Goal: Information Seeking & Learning: Learn about a topic

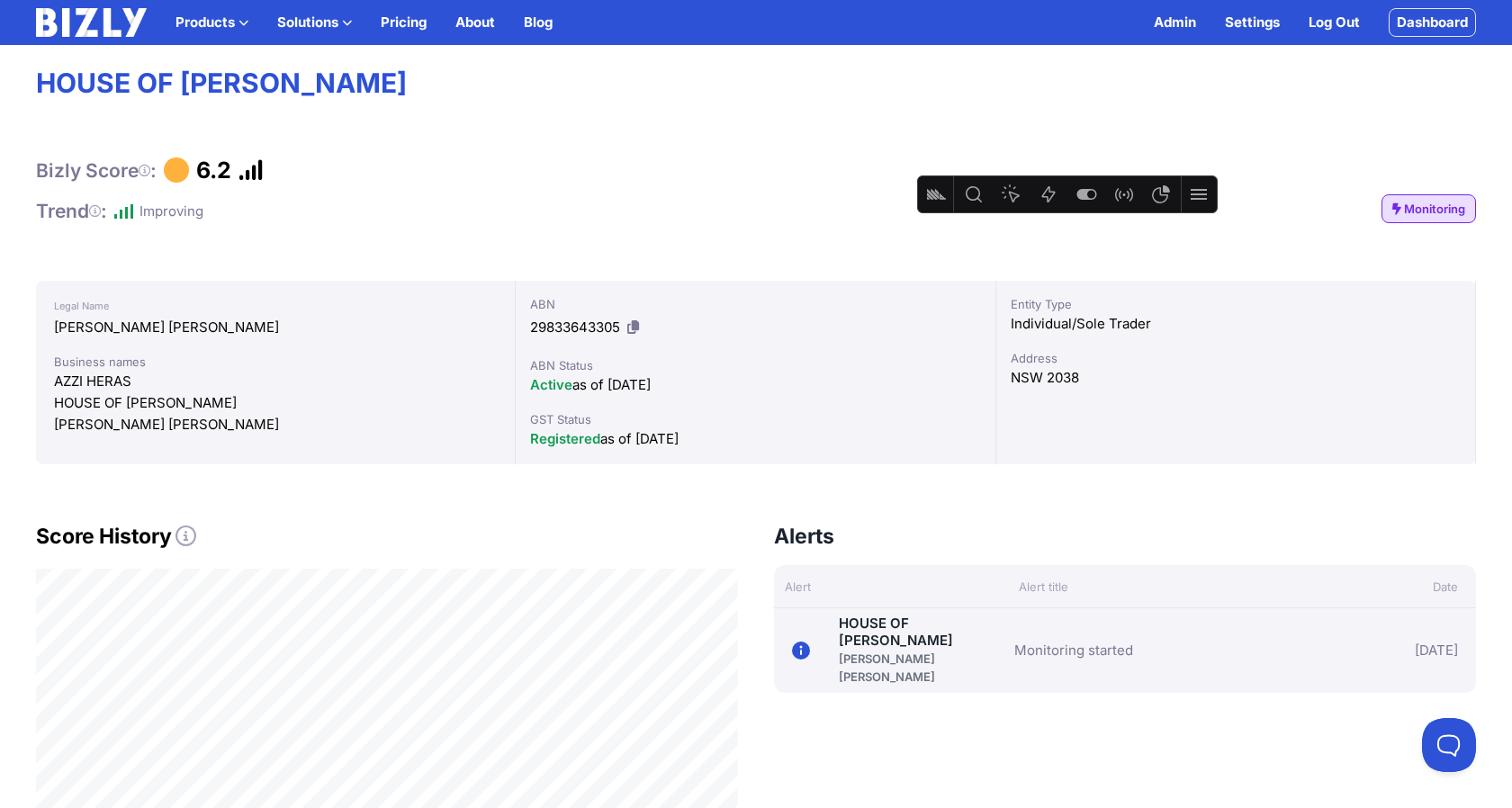
click at [565, 158] on div "Bizly Score : 6.2" at bounding box center [756, 170] width 1440 height 27
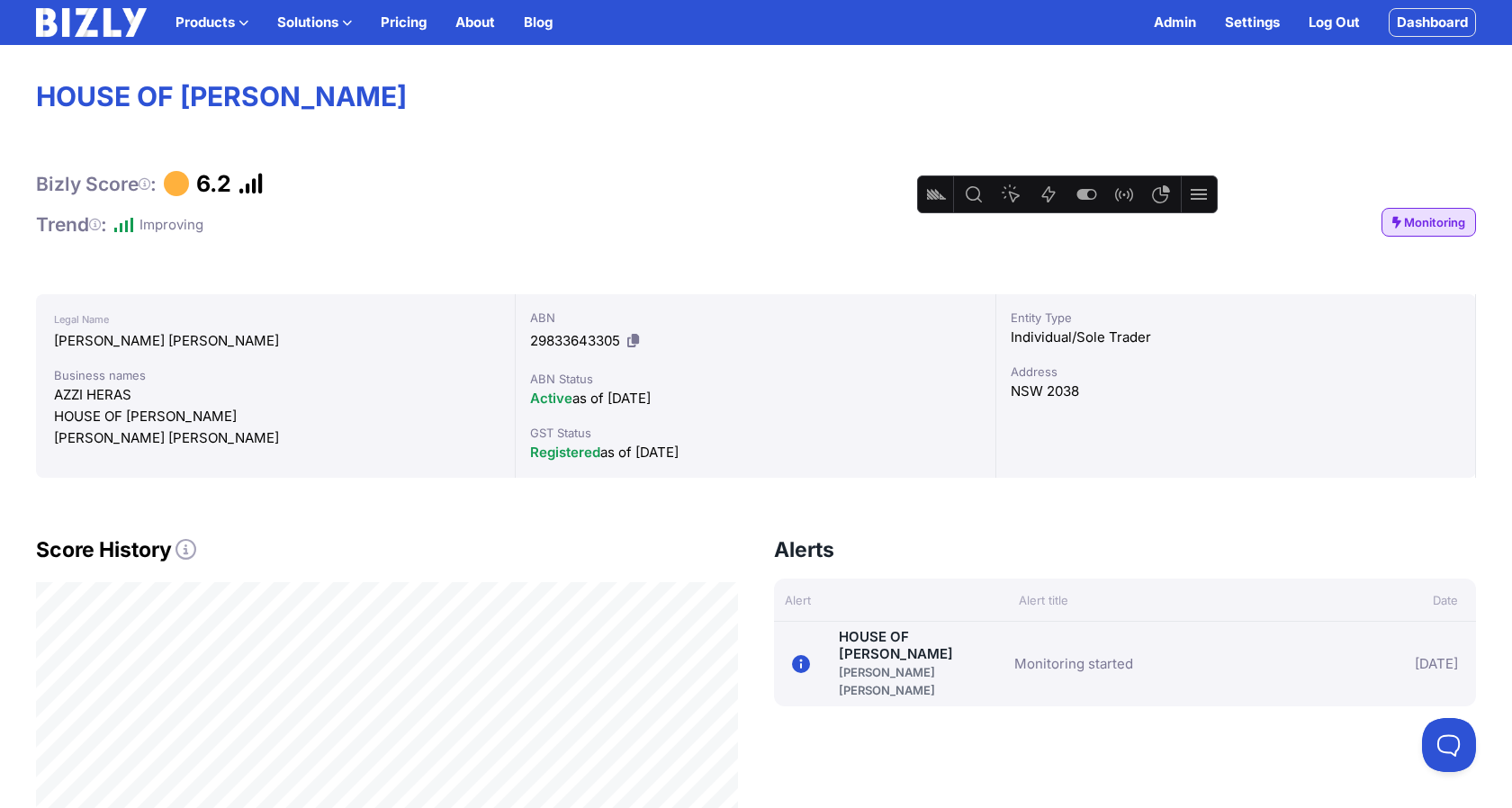
scroll to position [141, 0]
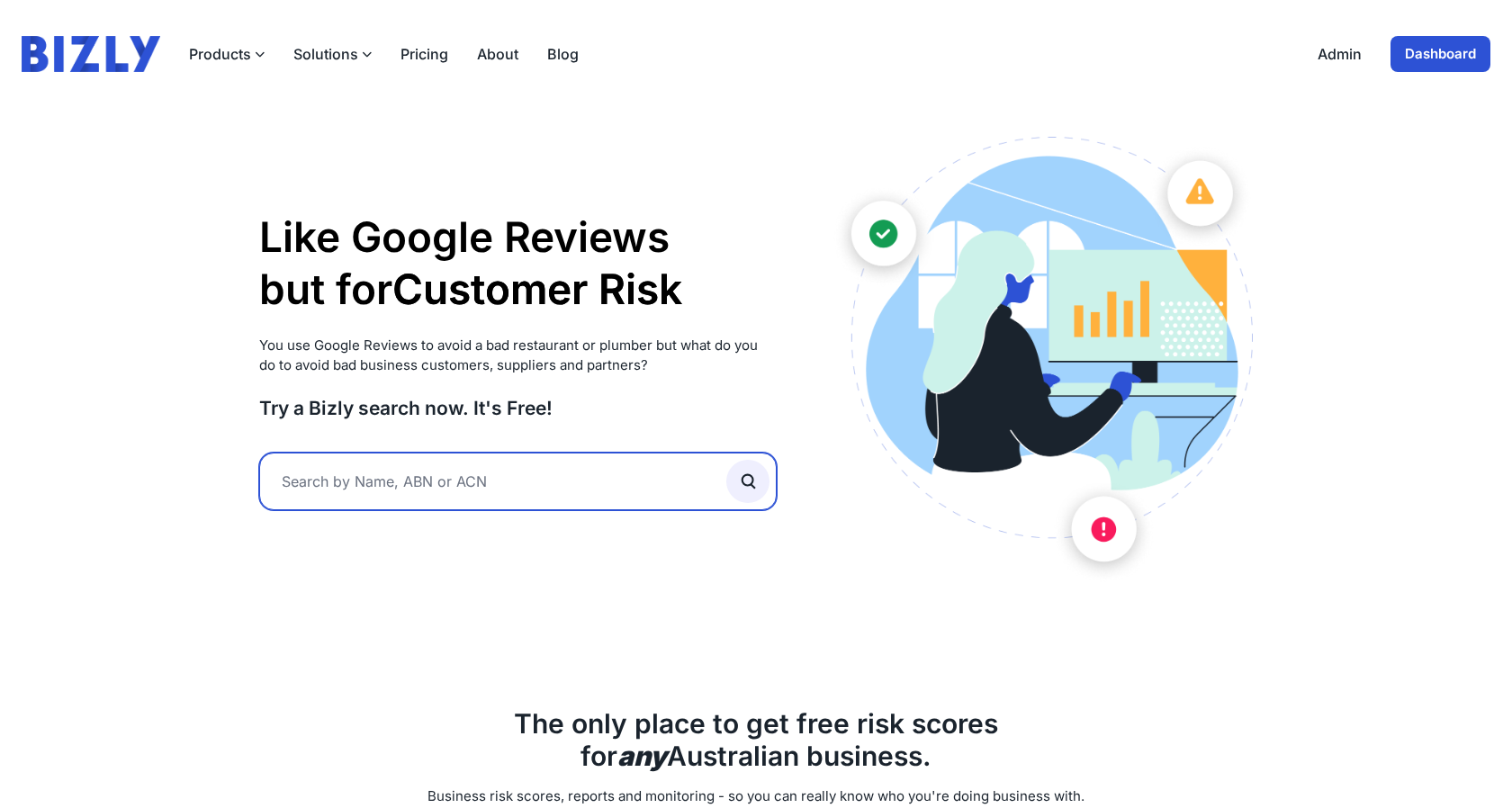
click at [433, 491] on input "text" at bounding box center [518, 481] width 518 height 58
type input "group"
click at [726, 460] on button "submit" at bounding box center [748, 481] width 44 height 44
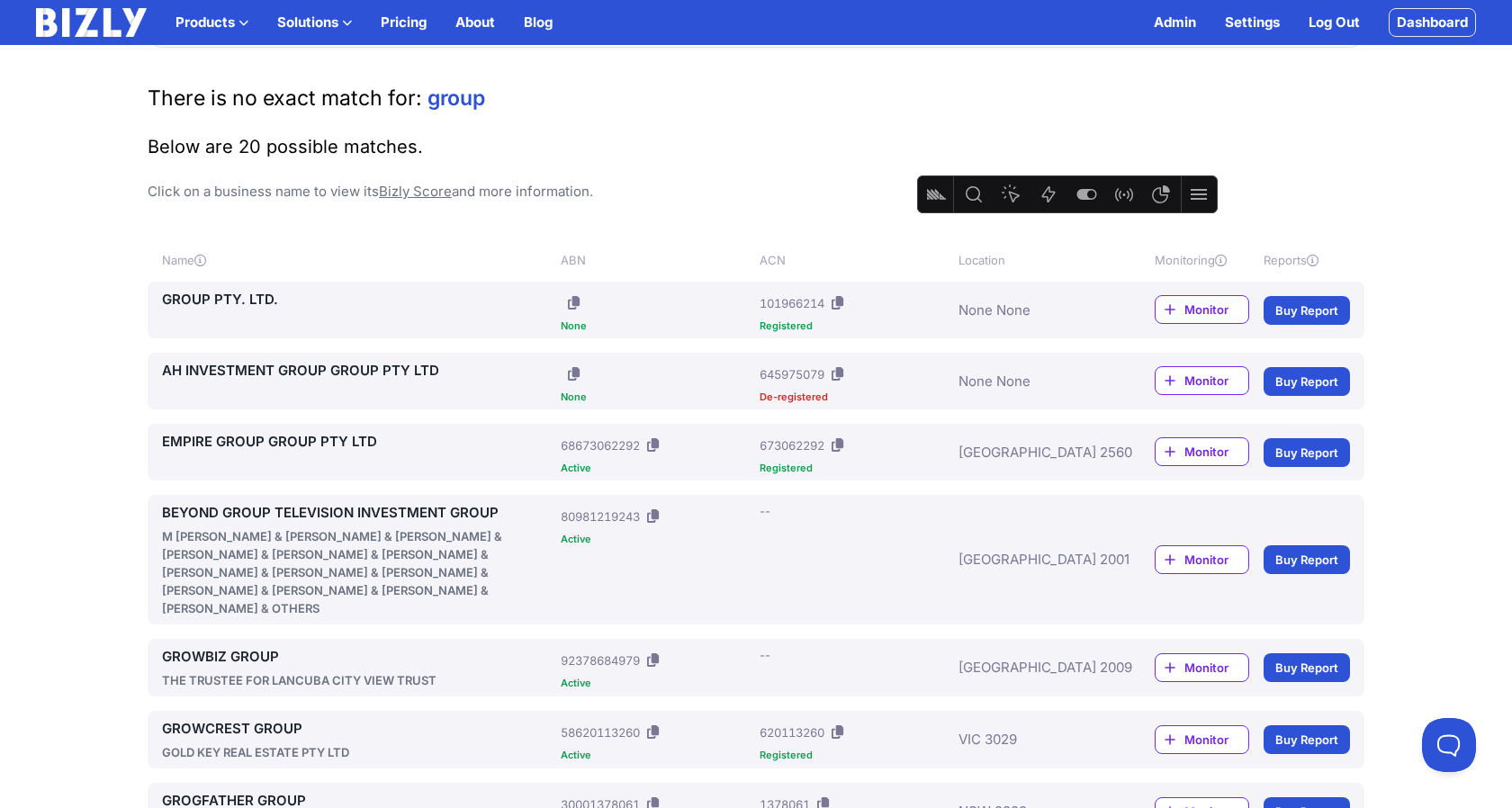
scroll to position [70, 0]
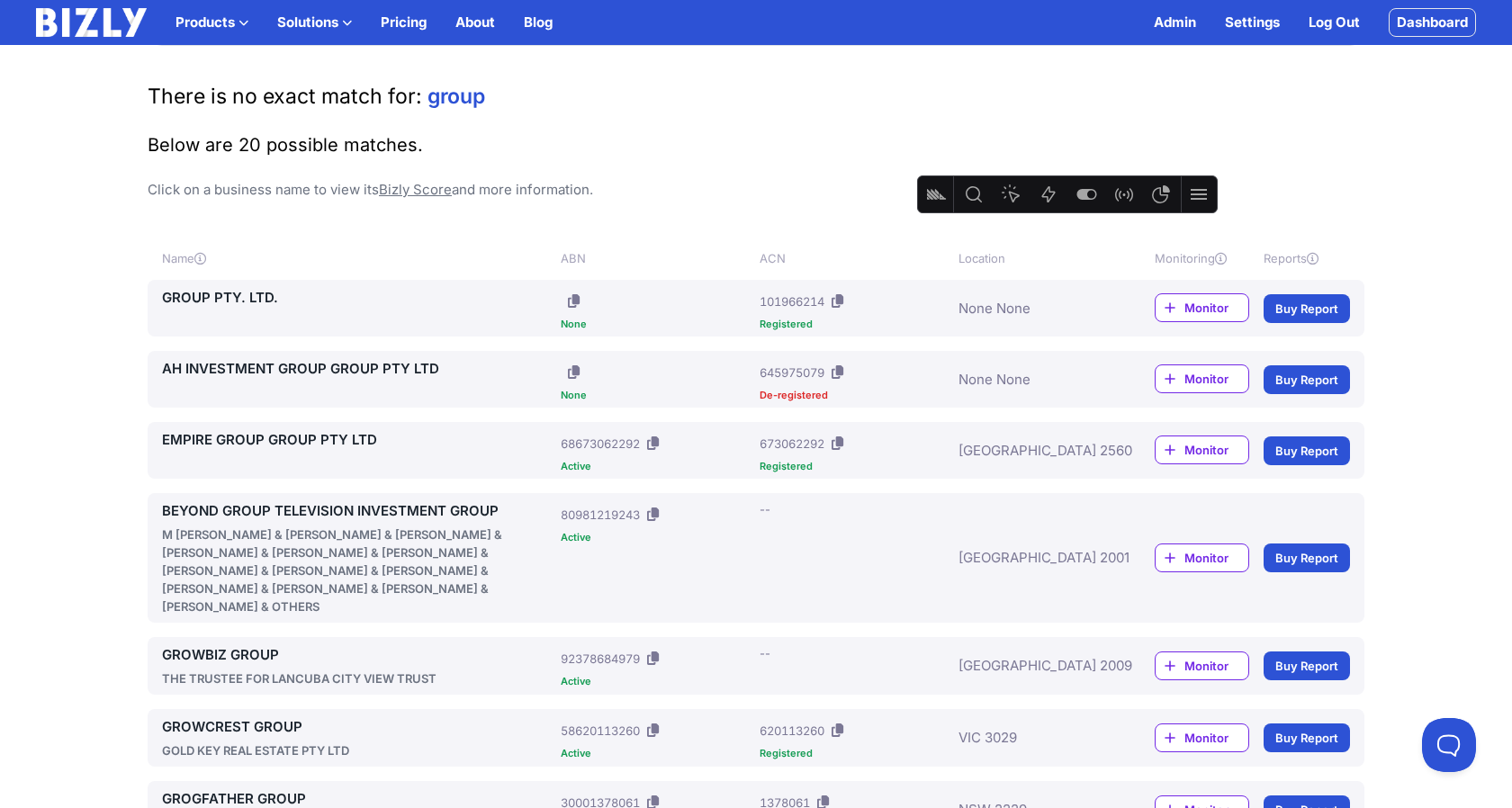
click at [347, 441] on link "EMPIRE GROUP GROUP PTY LTD" at bounding box center [358, 440] width 391 height 21
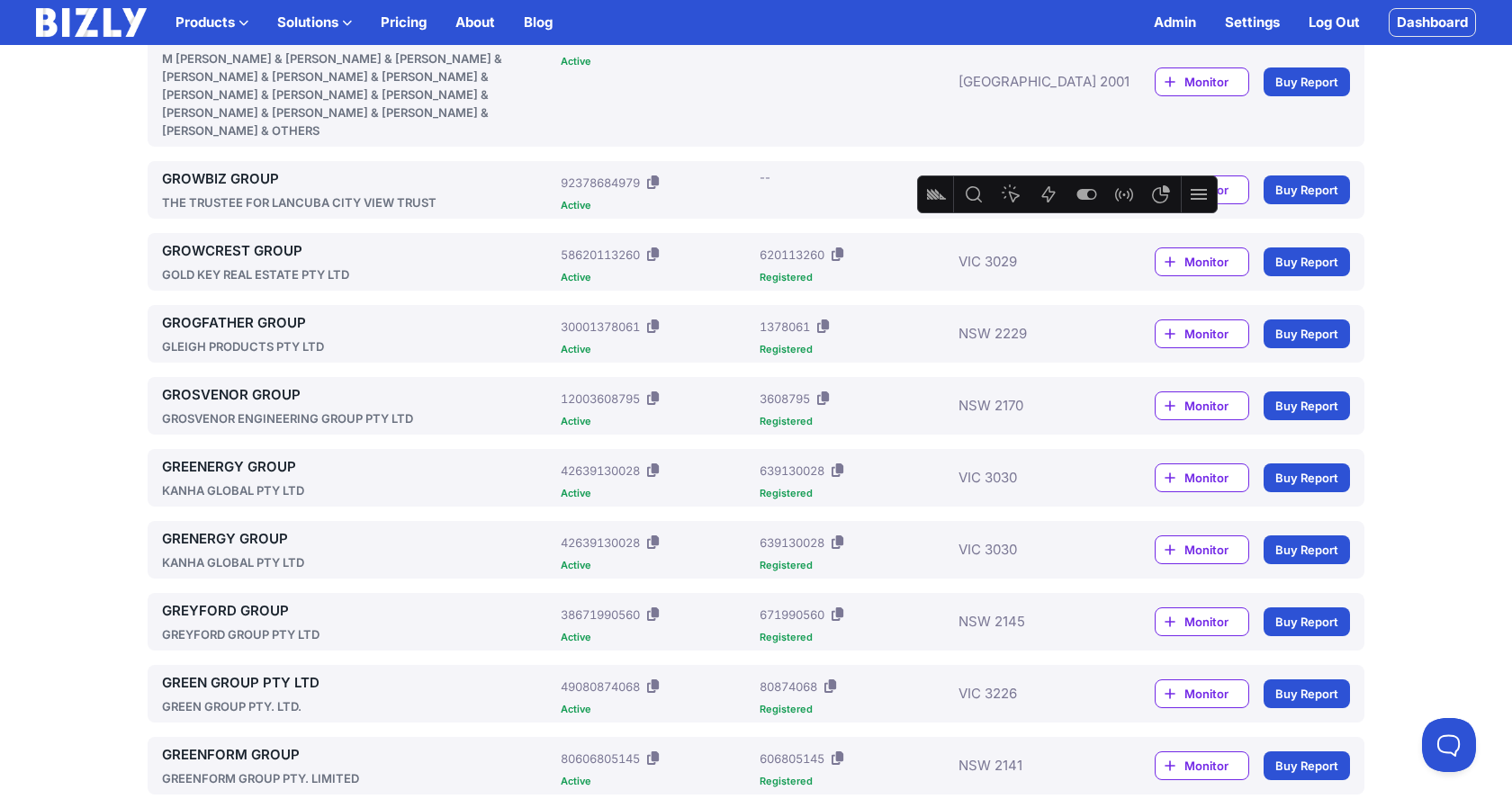
scroll to position [578, 0]
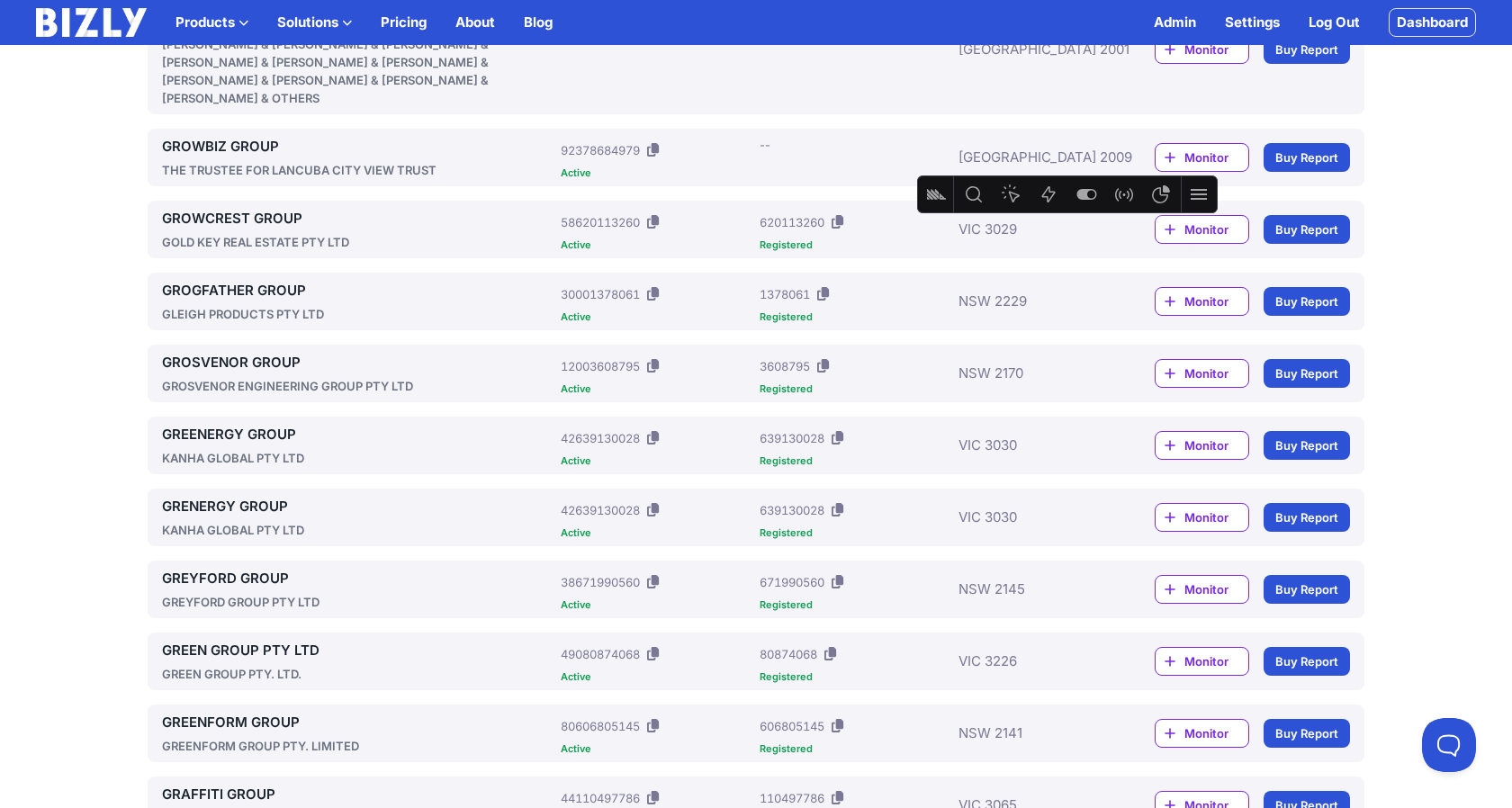
click at [262, 568] on link "GREYFORD GROUP" at bounding box center [358, 578] width 391 height 21
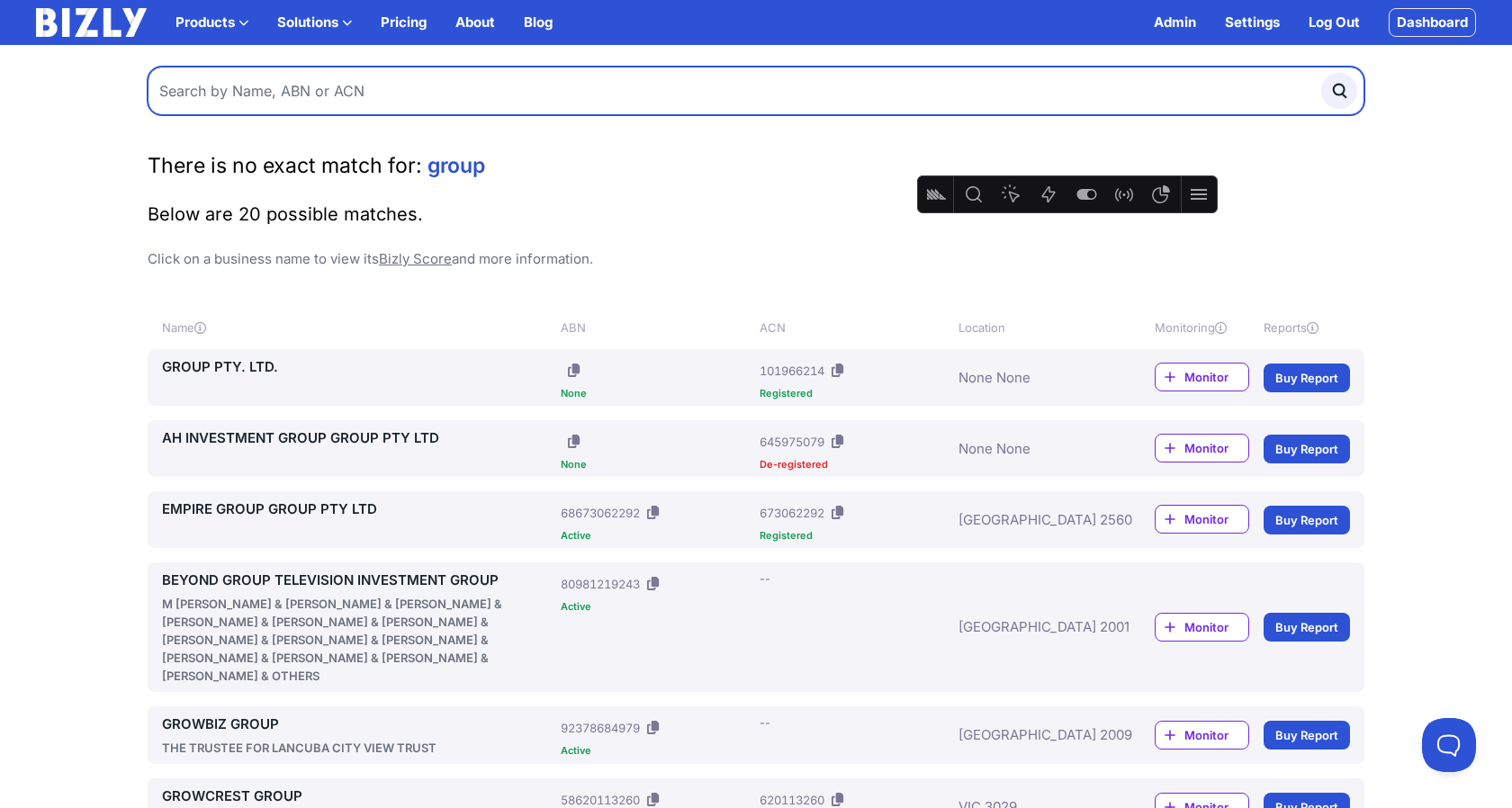
click at [395, 99] on input "text" at bounding box center [755, 91] width 1216 height 48
type input "transport"
click at [1321, 73] on button "submit" at bounding box center [1339, 91] width 36 height 36
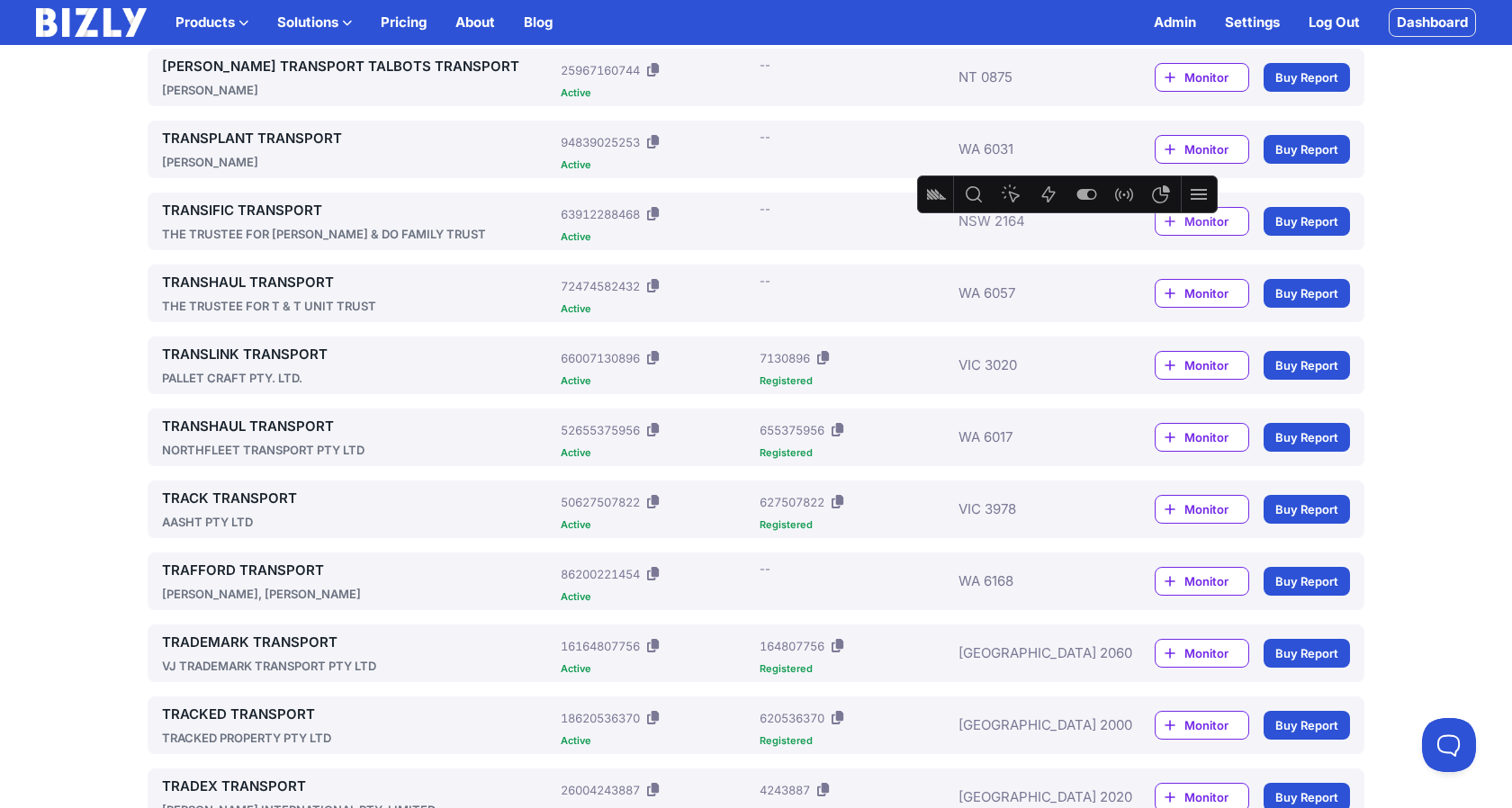
scroll to position [955, 0]
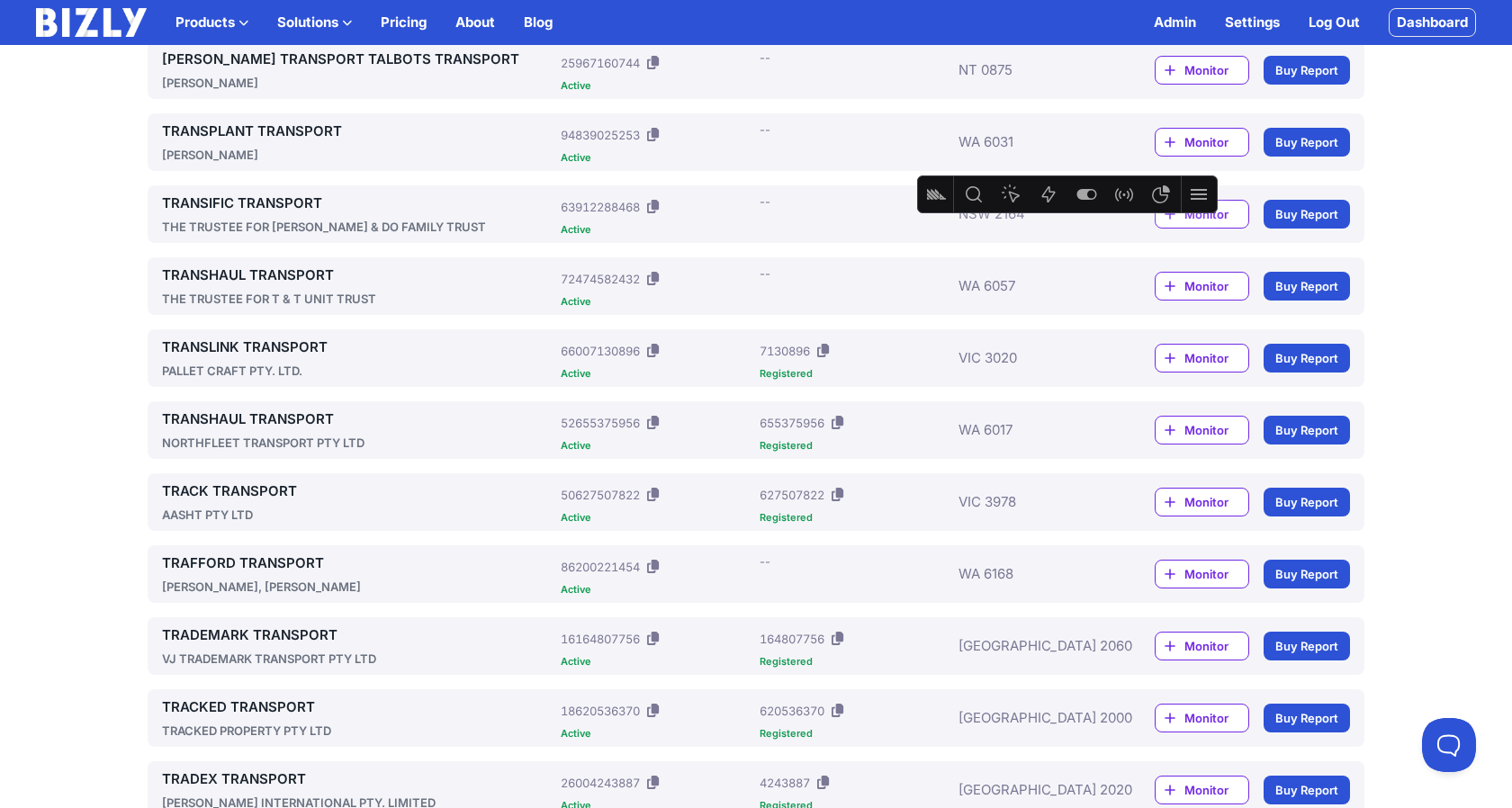
click at [319, 636] on link "TRADEMARK TRANSPORT" at bounding box center [358, 635] width 391 height 21
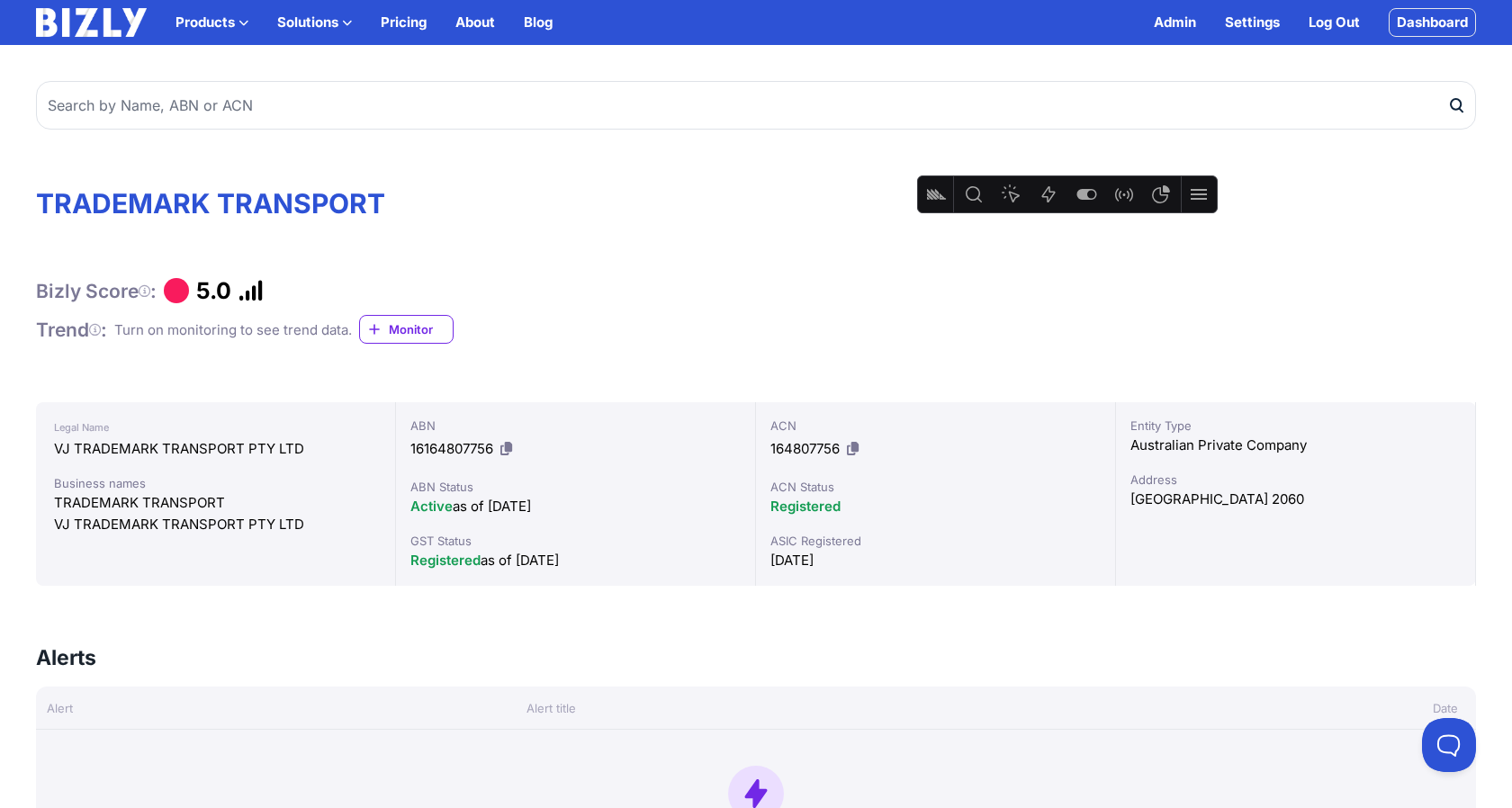
click at [416, 325] on span "Monitor" at bounding box center [420, 328] width 64 height 18
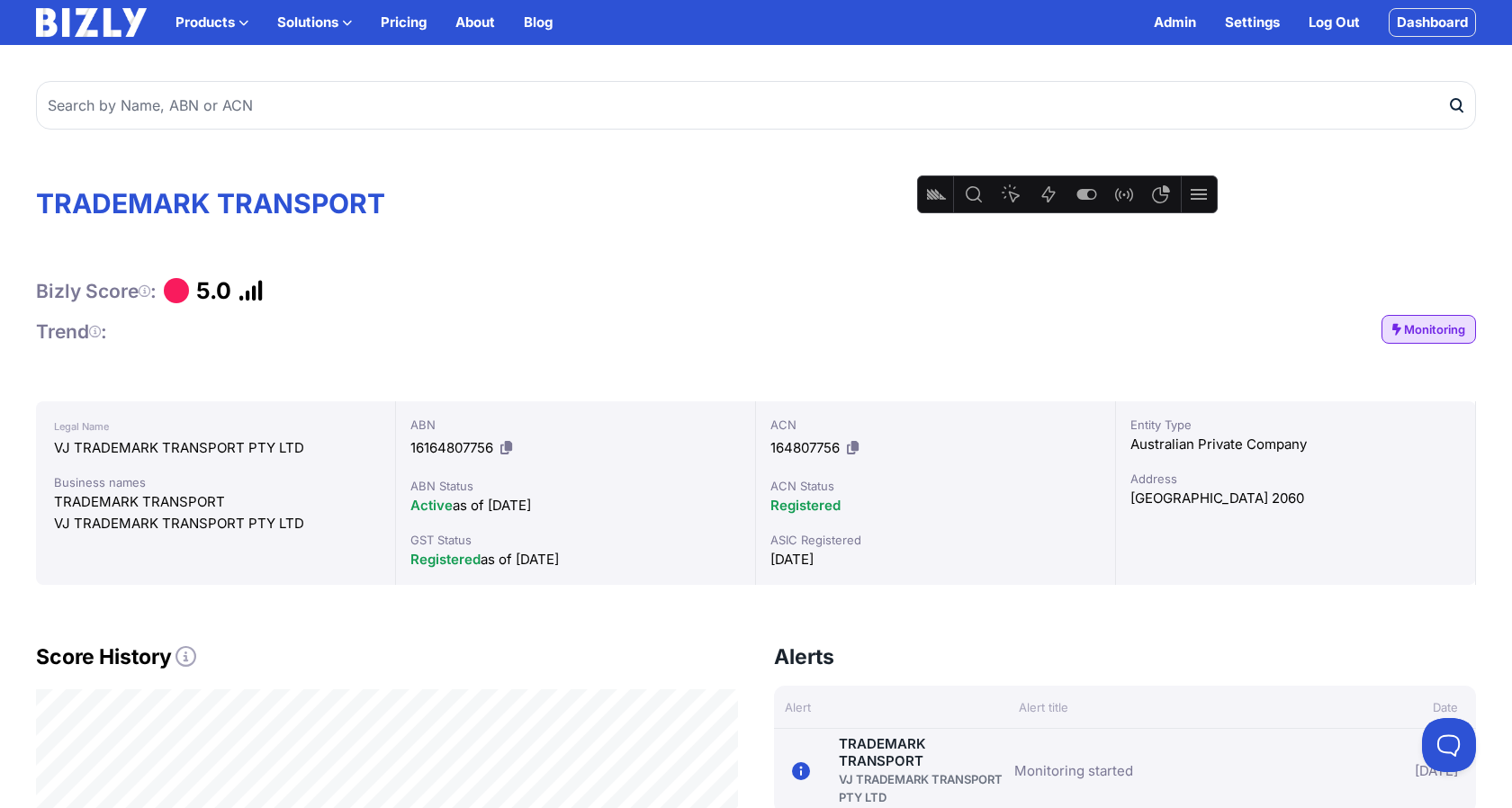
click at [1436, 31] on link "Dashboard" at bounding box center [1432, 22] width 87 height 29
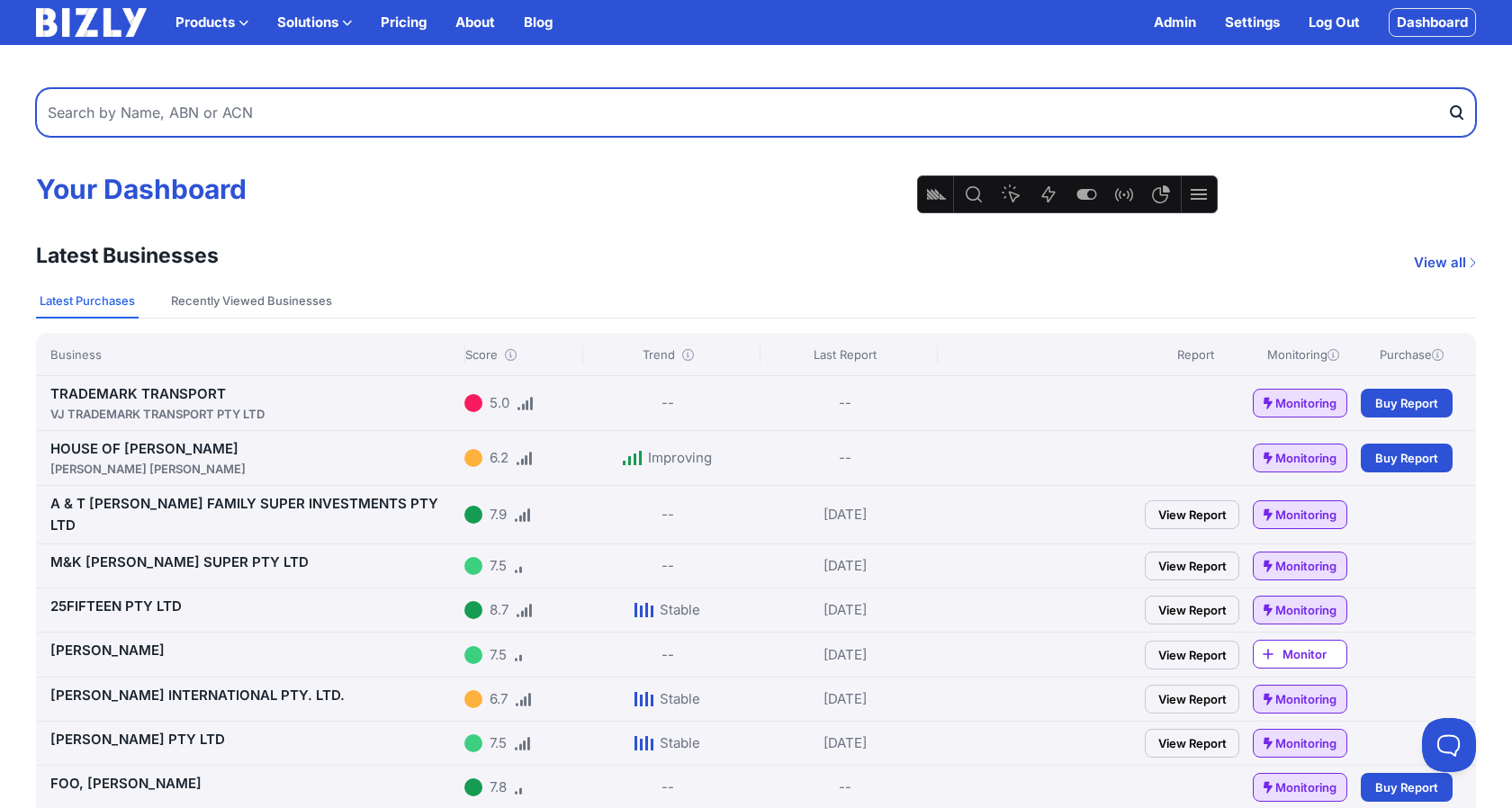
click at [266, 110] on input "text" at bounding box center [756, 112] width 1440 height 48
type input "c"
type input "b"
type input "build"
click at [1447, 88] on button "submit" at bounding box center [1461, 112] width 29 height 48
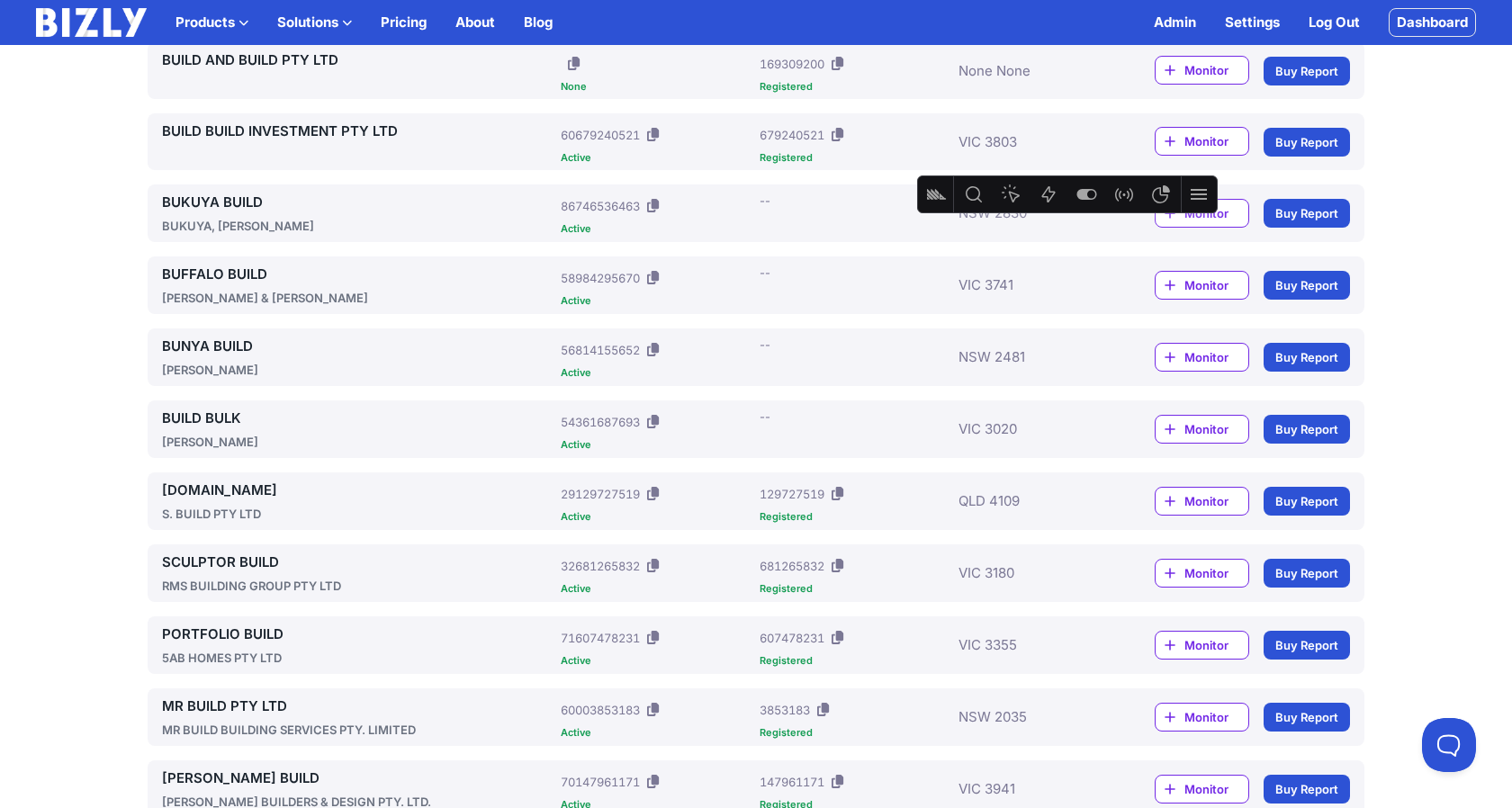
click at [254, 625] on link "PORTFOLIO BUILD" at bounding box center [358, 634] width 391 height 21
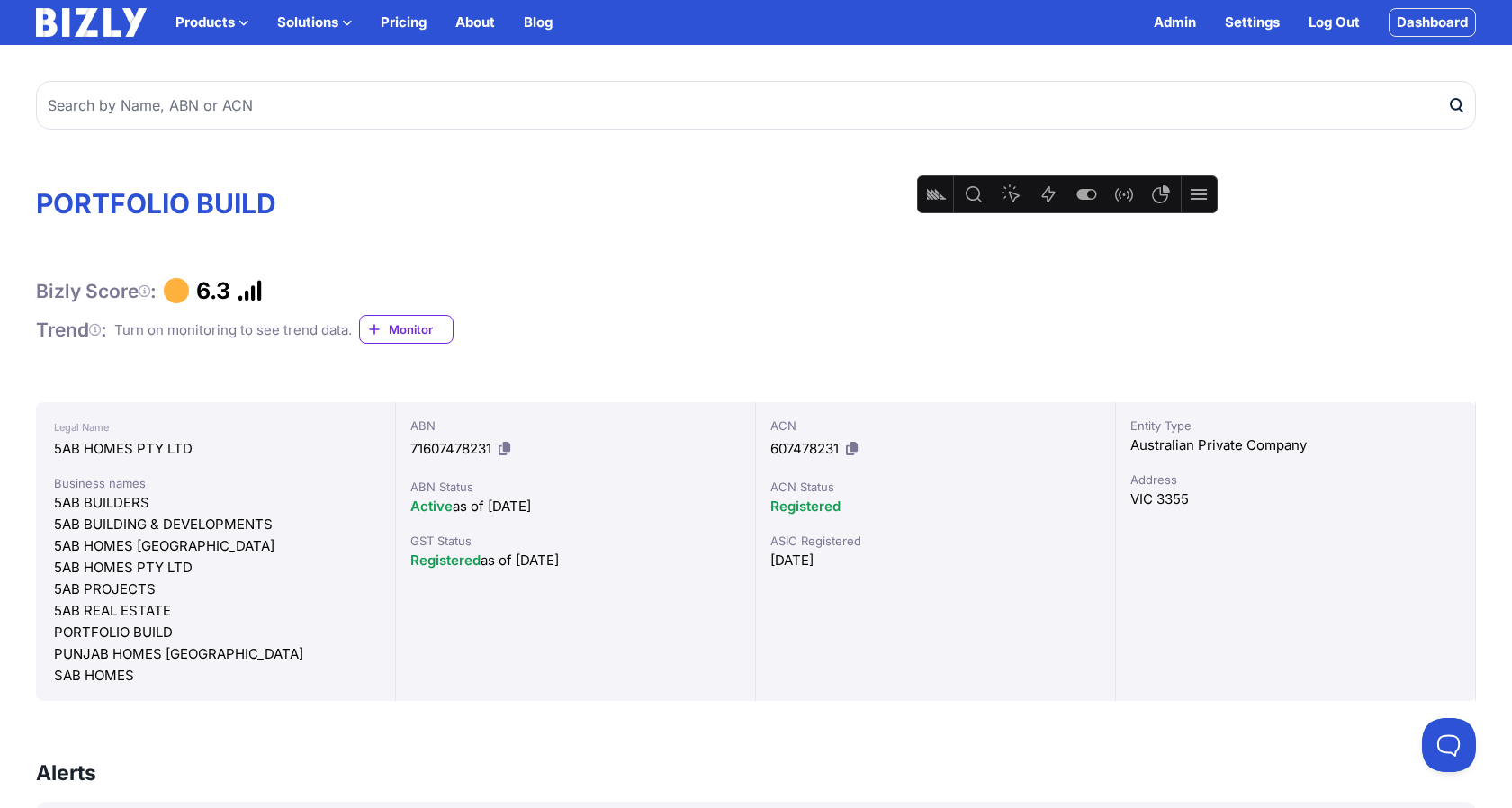
click at [429, 329] on span "Monitor" at bounding box center [420, 328] width 64 height 18
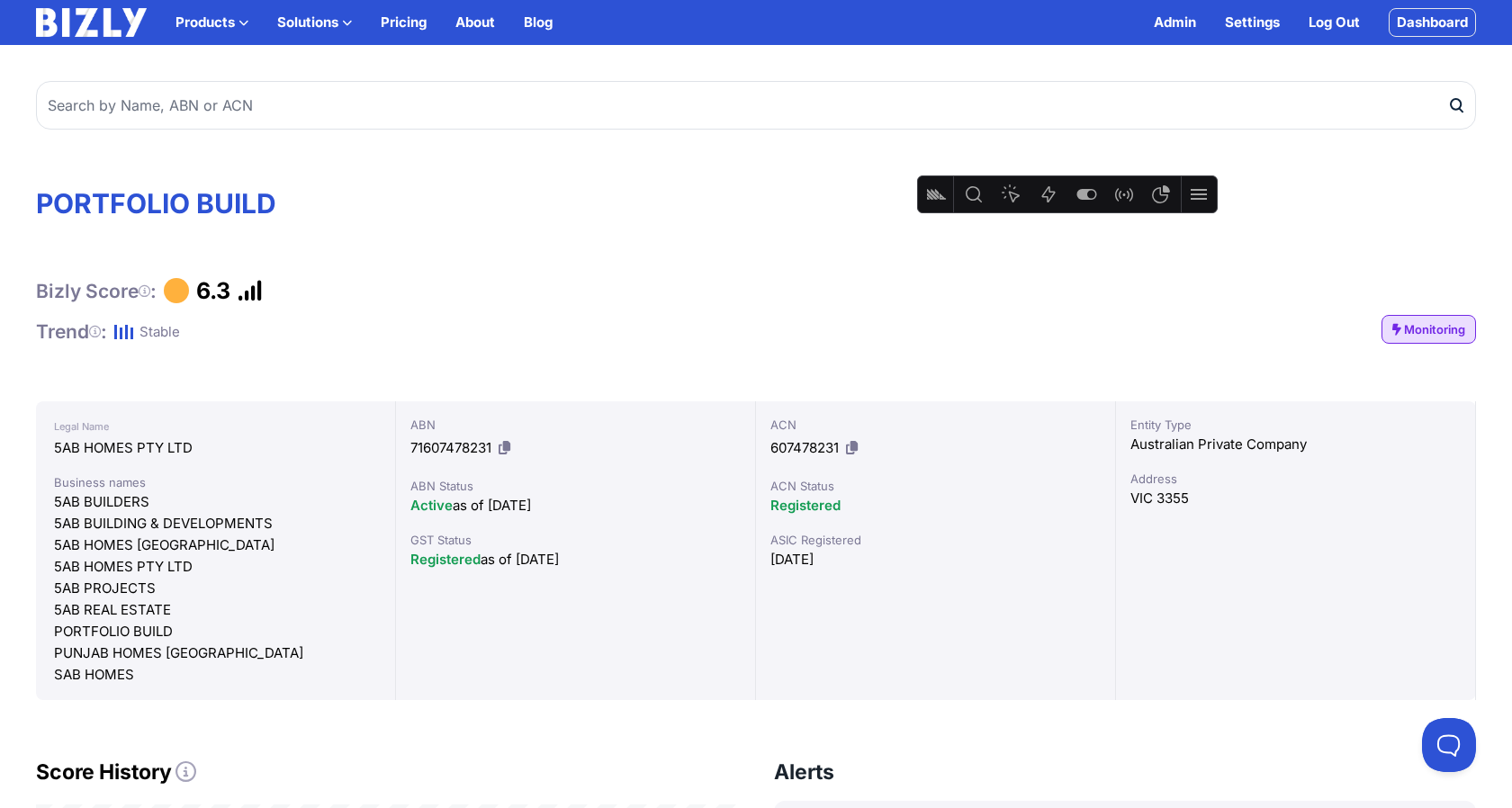
click at [1442, 25] on link "Dashboard" at bounding box center [1432, 22] width 87 height 29
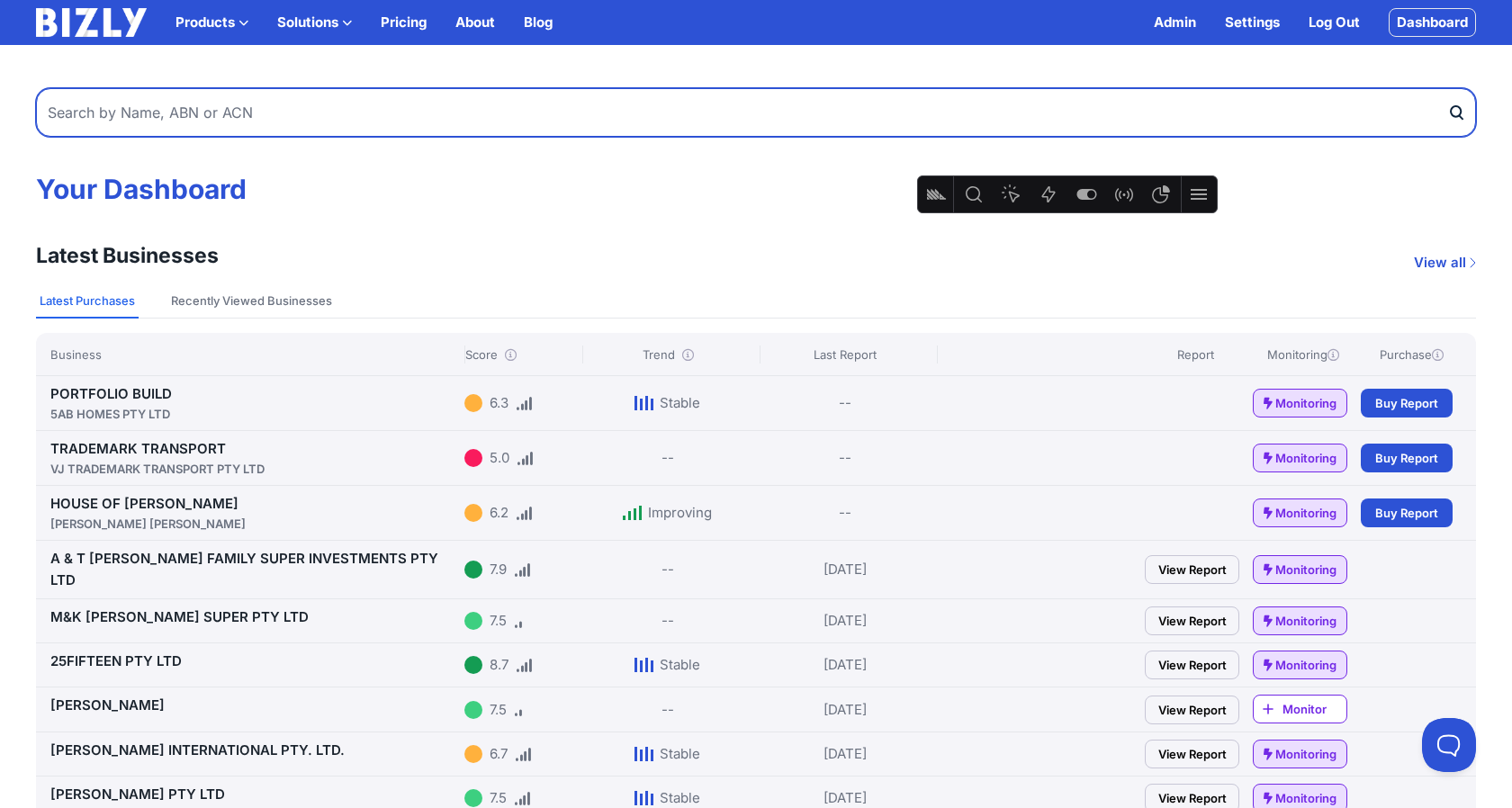
click at [783, 102] on input "text" at bounding box center [756, 112] width 1440 height 48
type input "nuff"
click at [1447, 88] on button "submit" at bounding box center [1461, 112] width 29 height 48
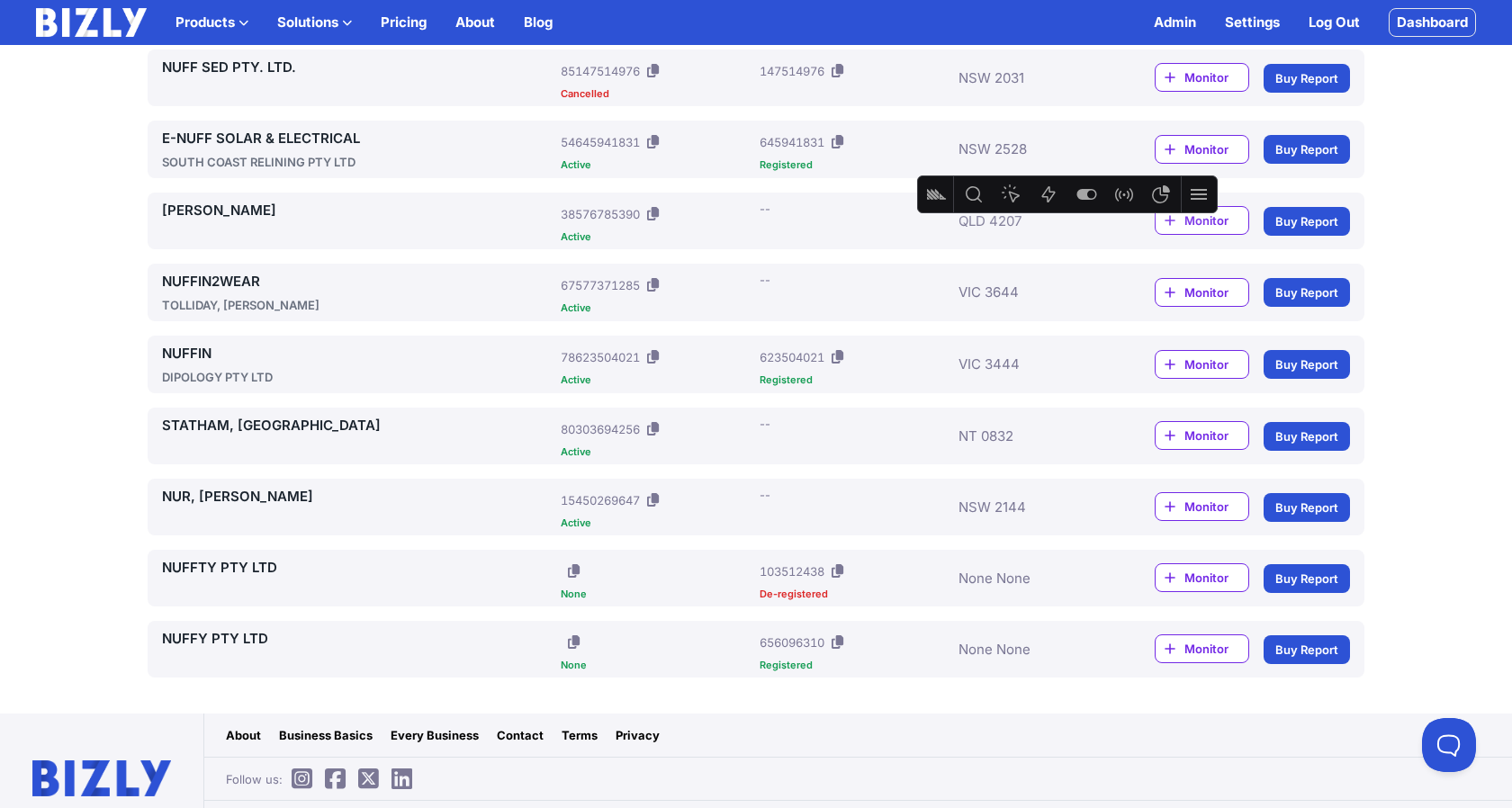
scroll to position [1086, 0]
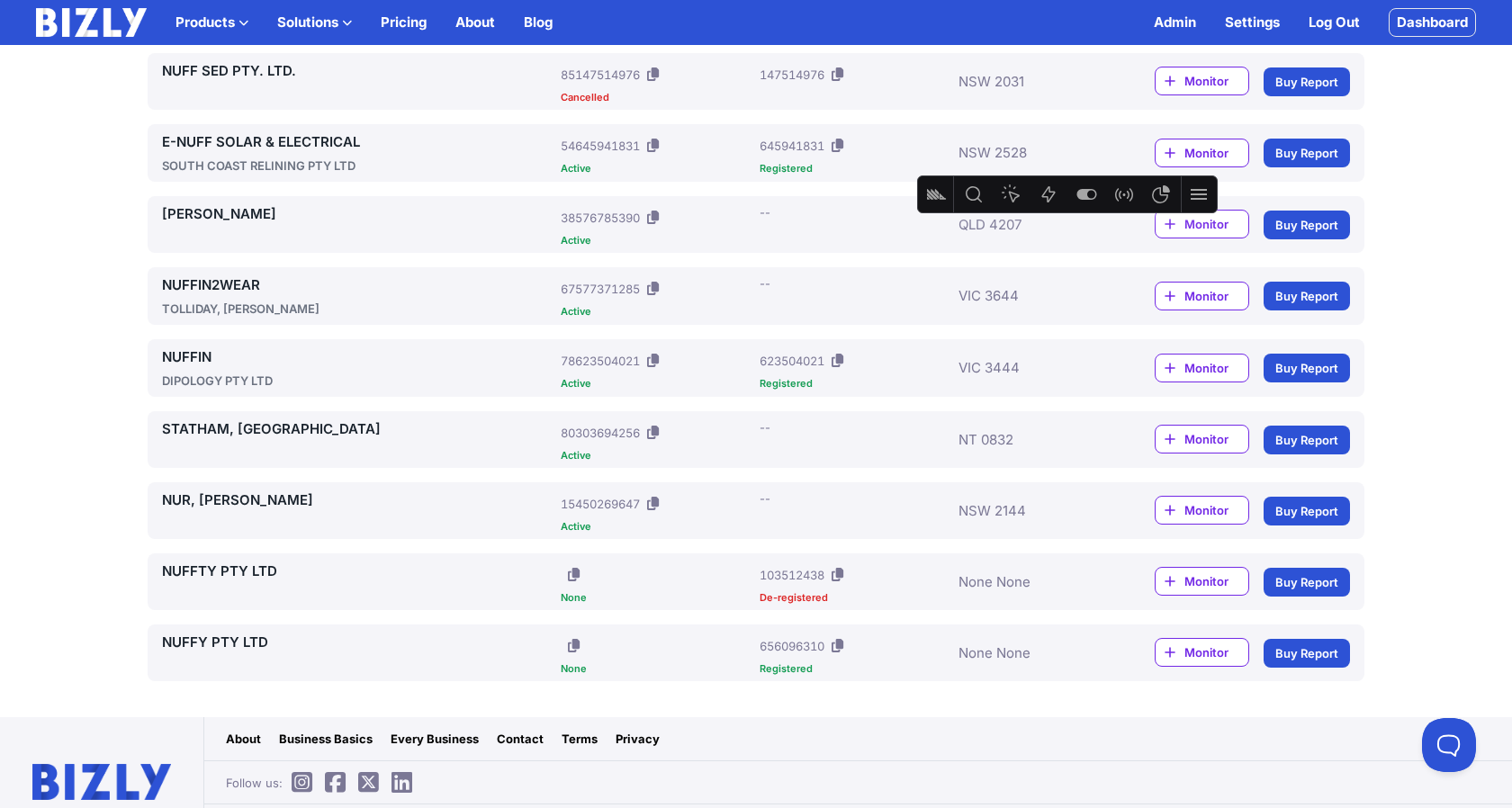
click at [185, 354] on link "NUFFIN" at bounding box center [358, 356] width 391 height 21
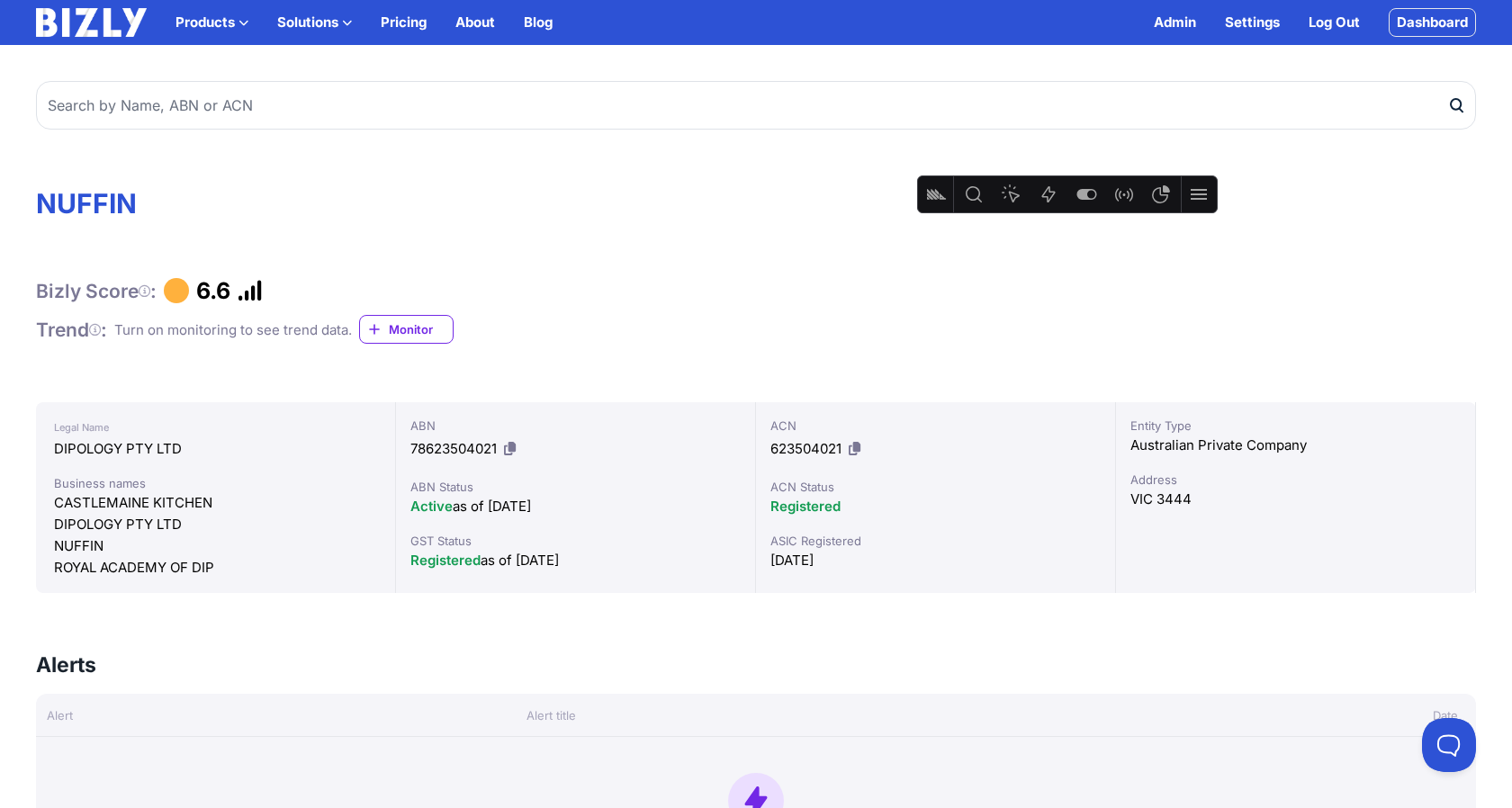
click at [399, 327] on span "Monitor" at bounding box center [420, 328] width 64 height 18
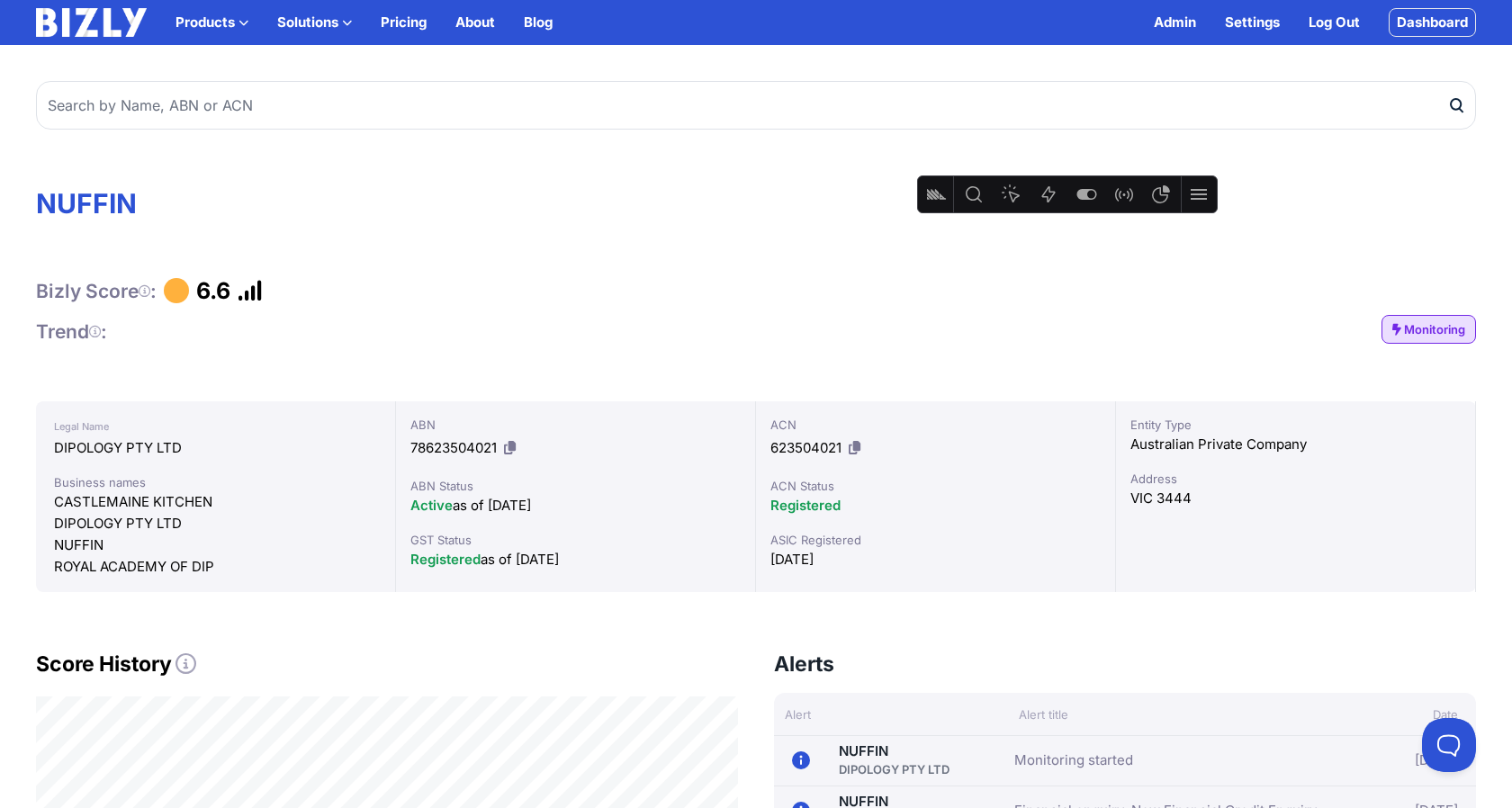
click at [1412, 21] on link "Dashboard" at bounding box center [1432, 22] width 87 height 29
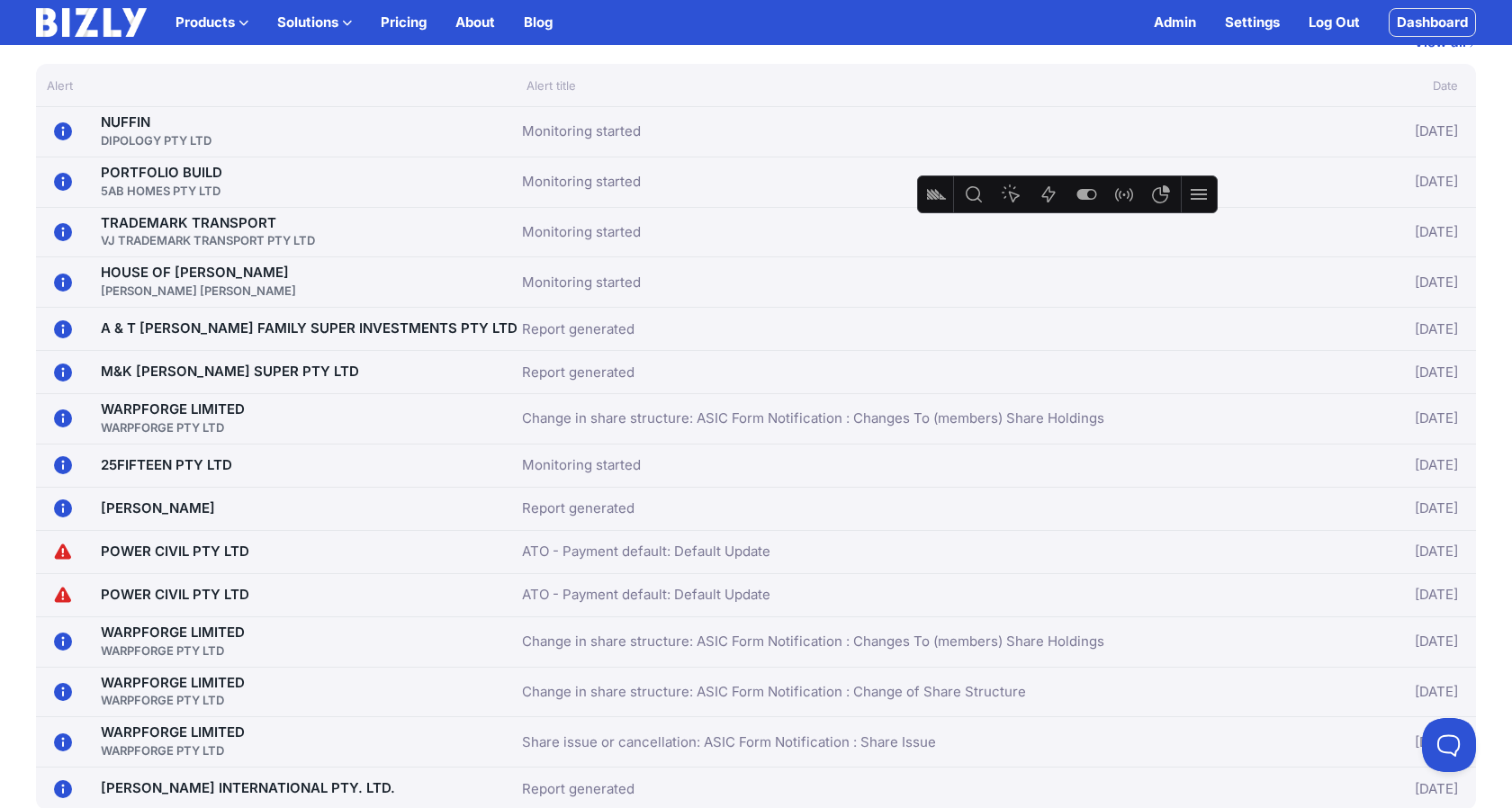
scroll to position [728, 0]
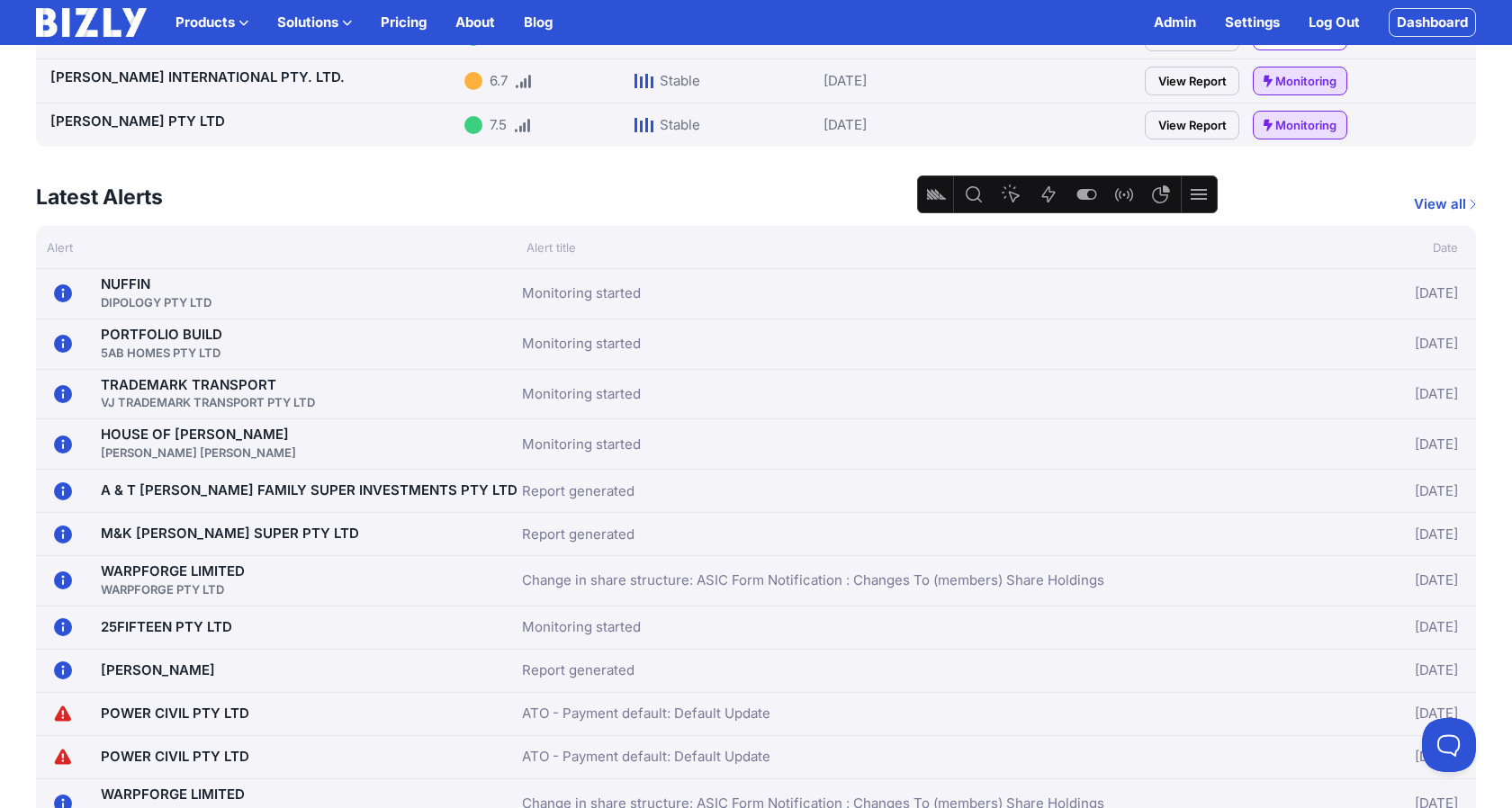
click at [1457, 194] on link "View all" at bounding box center [1444, 204] width 62 height 21
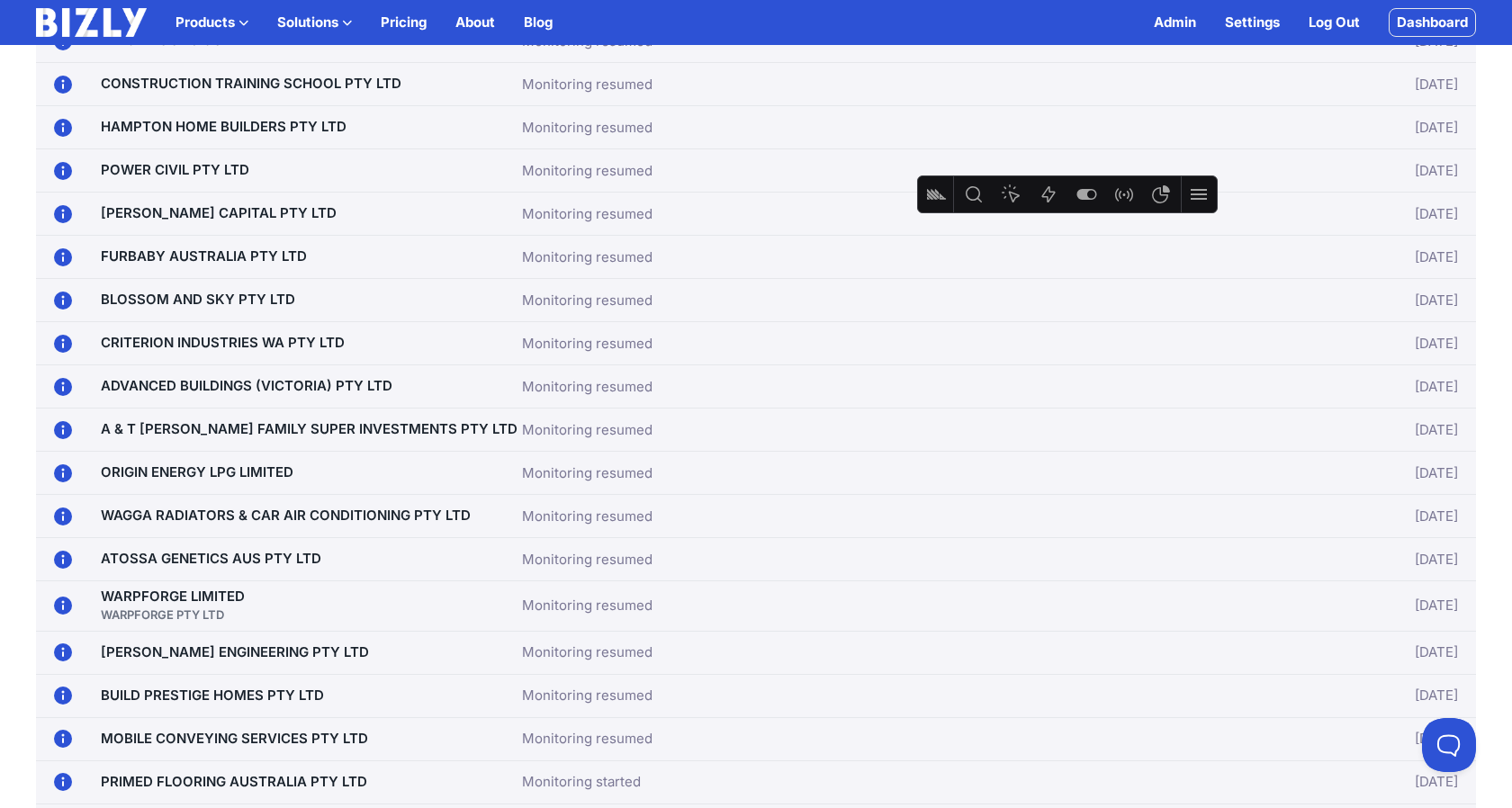
scroll to position [1815, 0]
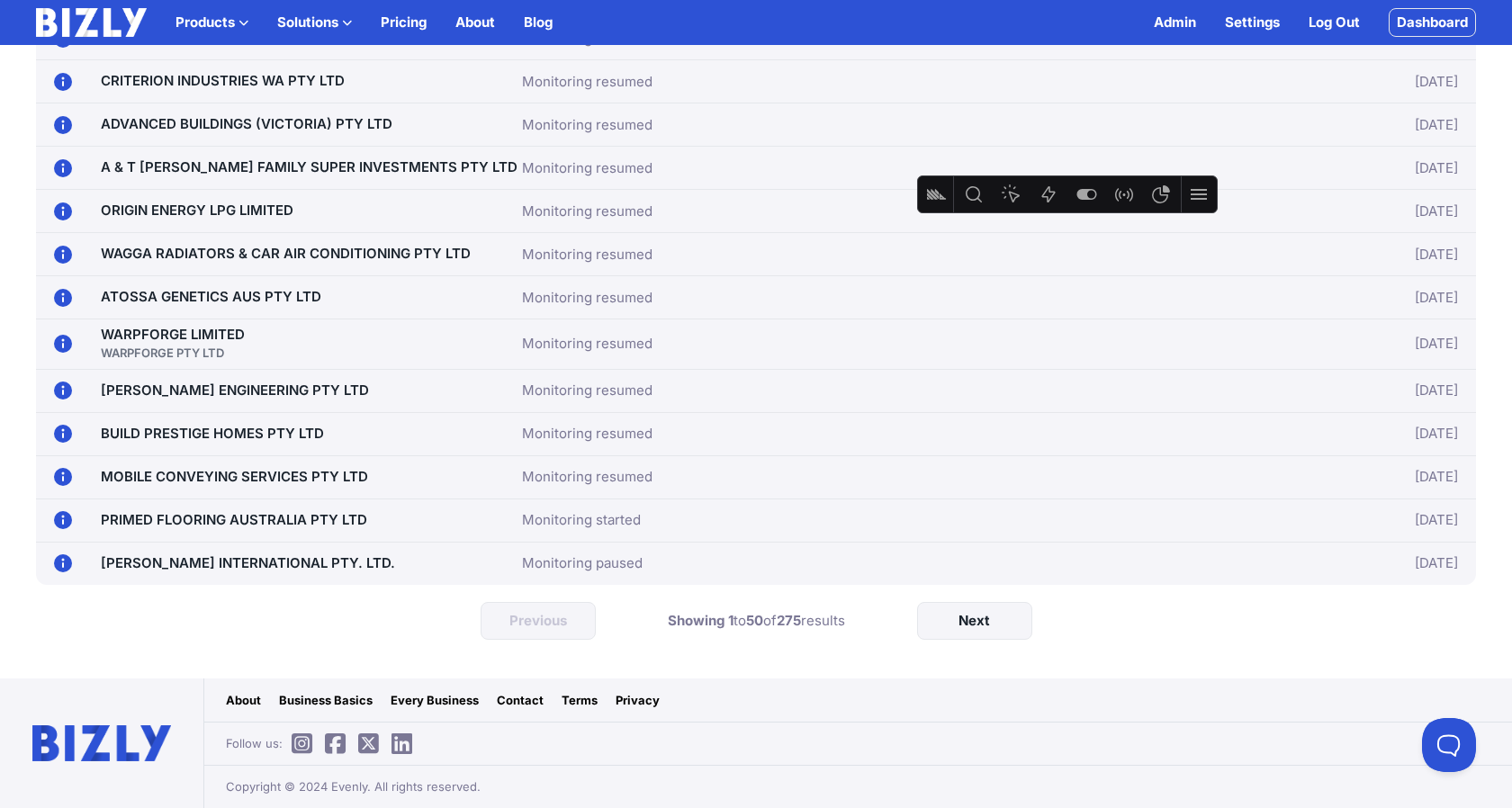
click at [950, 625] on link "Next" at bounding box center [974, 621] width 115 height 38
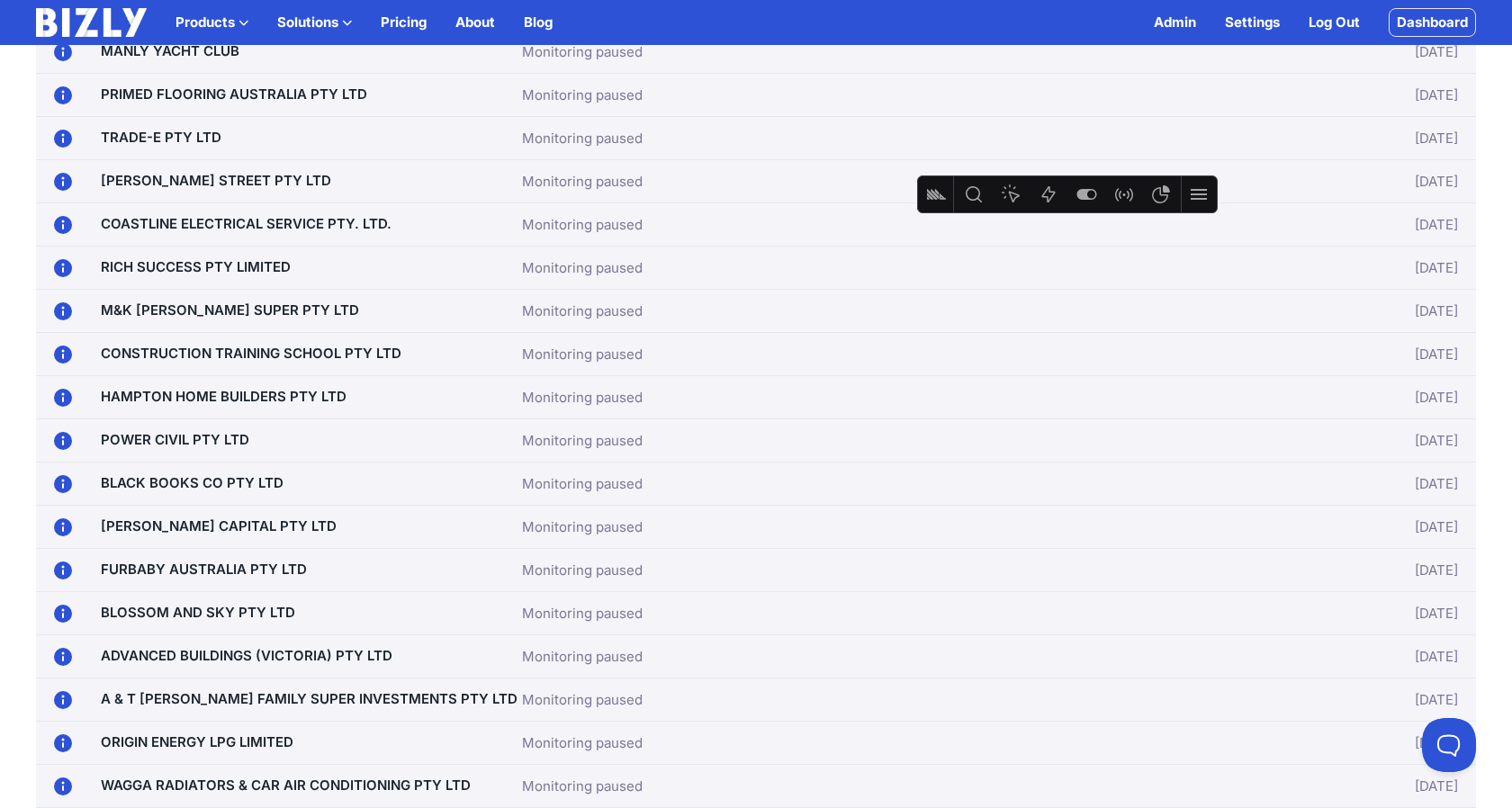
scroll to position [0, 0]
